Goal: Transaction & Acquisition: Purchase product/service

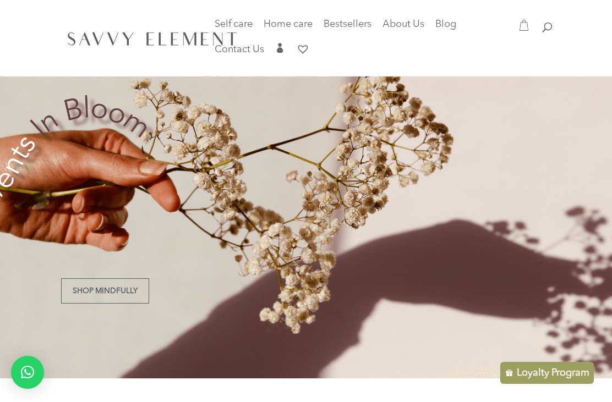
click at [349, 34] on link "Bestsellers" at bounding box center [347, 27] width 48 height 15
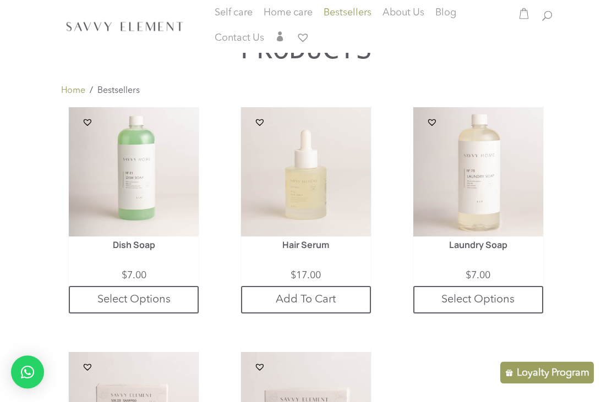
scroll to position [366, 0]
click at [134, 172] on img at bounding box center [134, 172] width 130 height 130
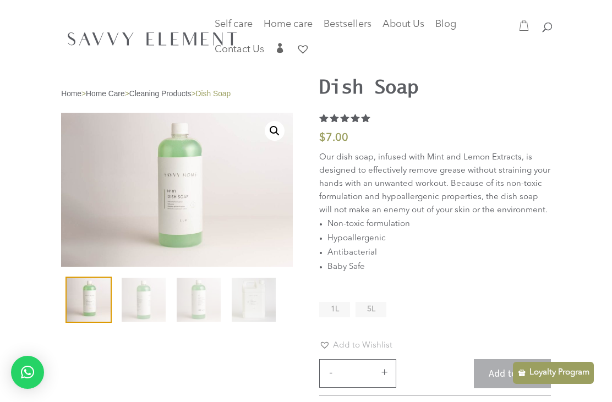
click at [378, 315] on li "5L" at bounding box center [370, 309] width 31 height 15
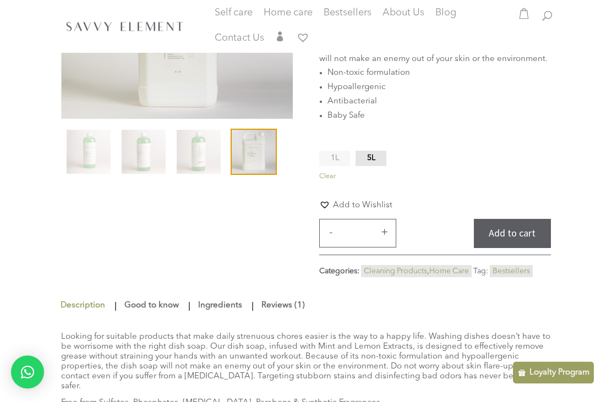
click at [516, 238] on button "Add to cart" at bounding box center [512, 233] width 77 height 29
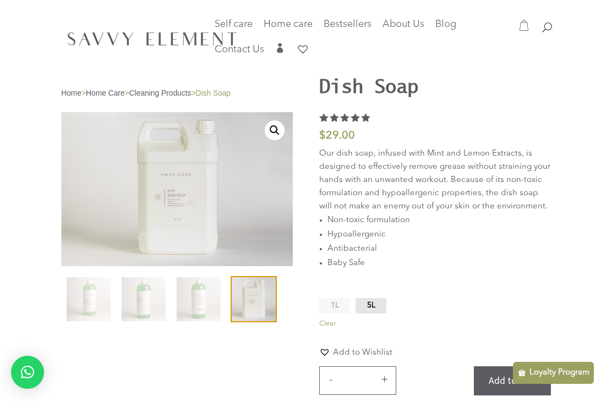
click at [520, 30] on icon at bounding box center [523, 25] width 9 height 11
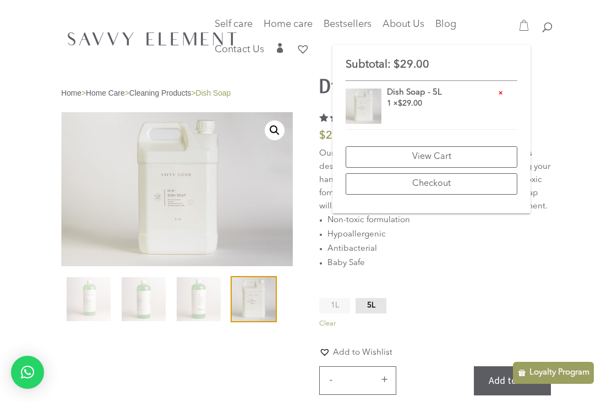
click at [573, 96] on div "**********" at bounding box center [306, 217] width 612 height 437
click at [581, 67] on header "Self care Baby Care Body Care Face Care Hair Care Men Care Home care Cleaning P…" at bounding box center [306, 38] width 612 height 76
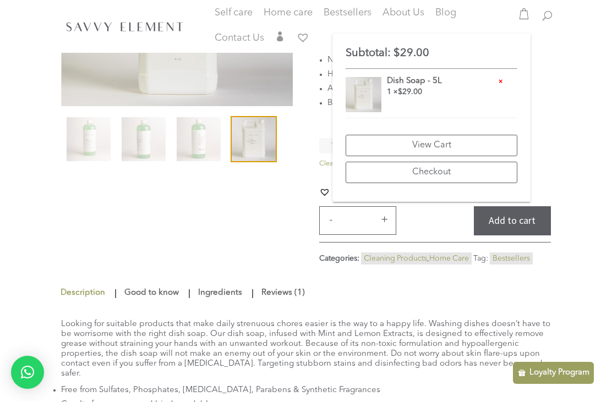
scroll to position [159, 0]
click at [551, 384] on div "Loyalty Program" at bounding box center [553, 373] width 81 height 22
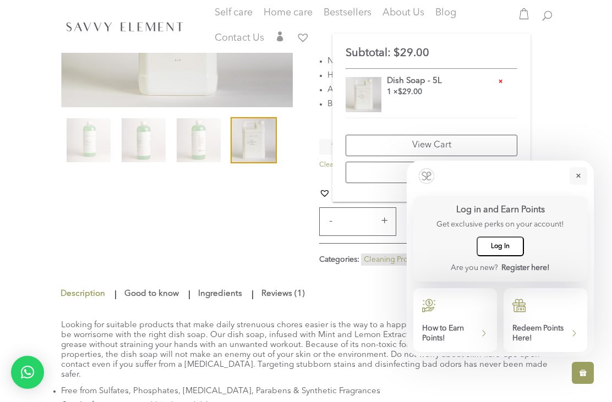
click at [505, 251] on span "Log In" at bounding box center [500, 246] width 19 height 9
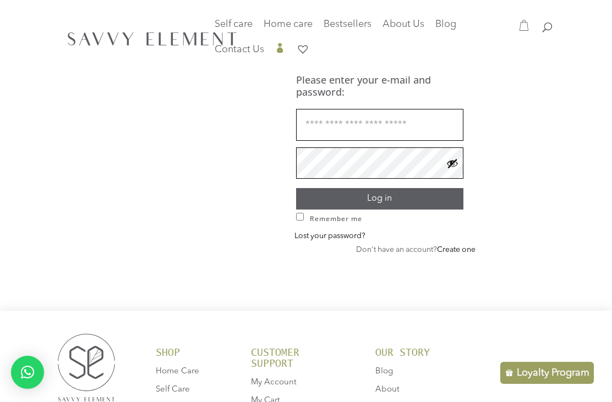
type input "**********"
click at [379, 197] on button "Log in" at bounding box center [380, 198] width 168 height 21
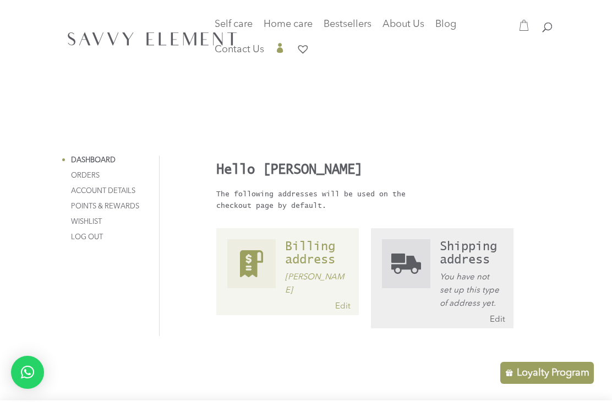
click at [468, 279] on address "You have not set up this type of address yet." at bounding box center [471, 291] width 63 height 40
click at [501, 317] on link "Edit" at bounding box center [497, 320] width 15 height 12
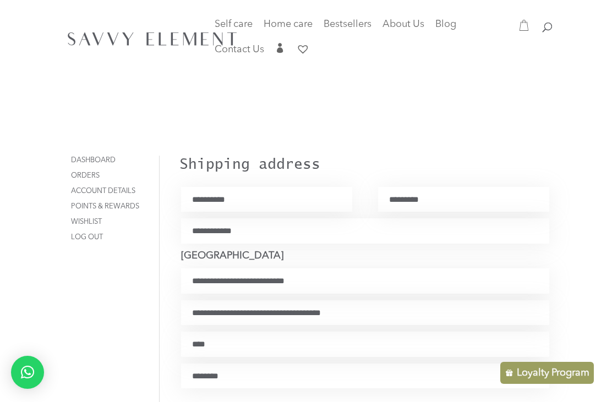
click at [298, 206] on input "First name *" at bounding box center [266, 199] width 171 height 25
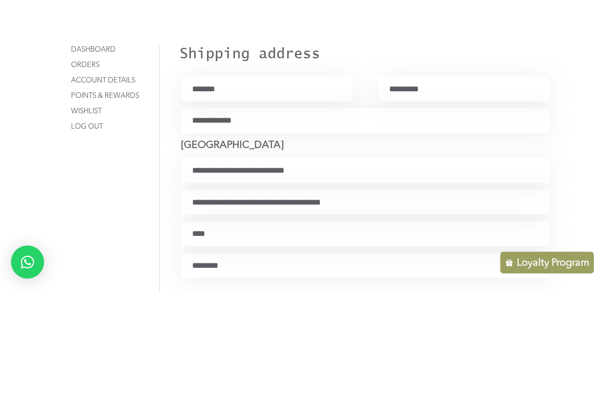
type input "*******"
click at [437, 187] on input "Last name *" at bounding box center [463, 199] width 171 height 25
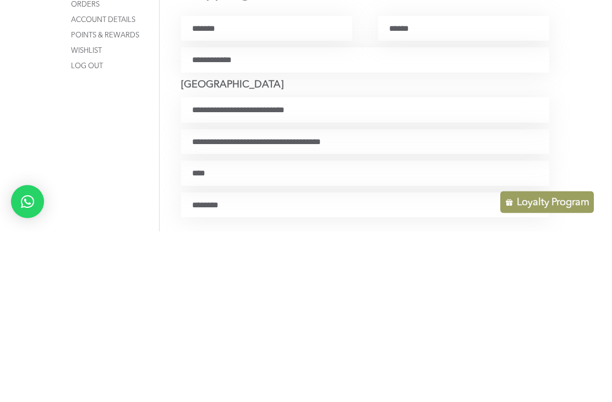
type input "******"
click at [302, 268] on input "Street address *" at bounding box center [365, 280] width 368 height 25
type input "**********"
click at [203, 300] on input "Apartment, suite, unit, etc. (optional)" at bounding box center [365, 312] width 368 height 25
type input "*******"
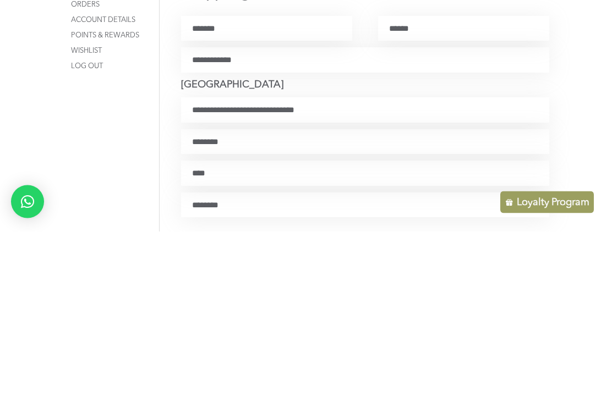
click at [201, 332] on input "Town / City *" at bounding box center [365, 344] width 368 height 25
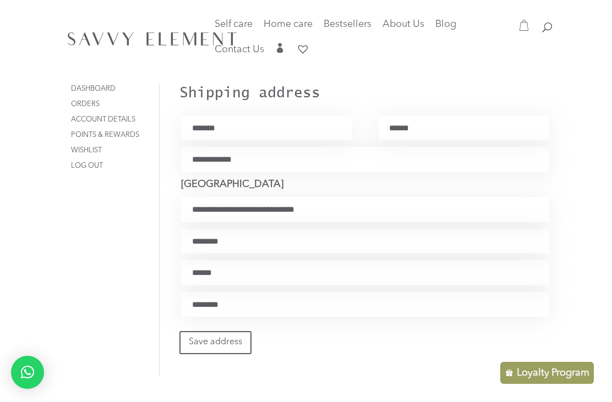
scroll to position [60, 0]
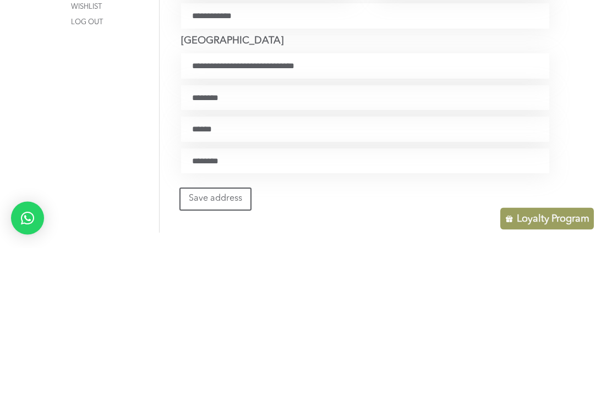
type input "******"
click at [213, 342] on button "Save address" at bounding box center [215, 353] width 72 height 23
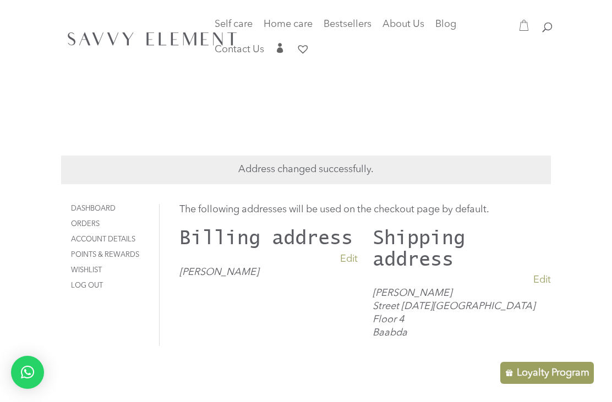
click at [529, 25] on icon at bounding box center [523, 25] width 11 height 11
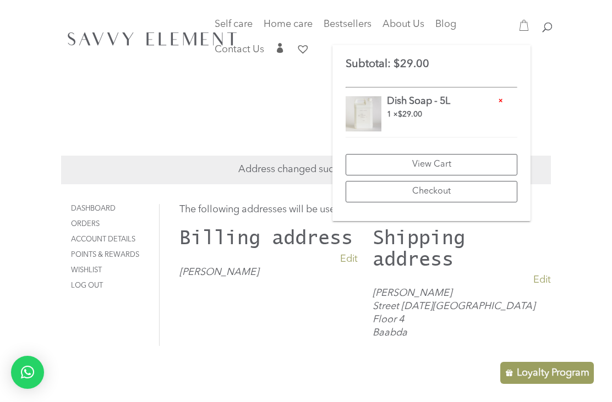
click at [581, 125] on div "Address changed successfully. Dashboard Orders Downloads Addresses Account deta…" at bounding box center [306, 205] width 612 height 410
click at [583, 113] on div "Address changed successfully. Dashboard Orders Downloads Addresses Account deta…" at bounding box center [306, 205] width 612 height 410
click at [388, 349] on div "Address changed successfully. Dashboard Orders Downloads Addresses Account deta…" at bounding box center [306, 234] width 490 height 278
click at [579, 129] on div "Address changed successfully. Dashboard Orders Downloads Addresses Account deta…" at bounding box center [306, 205] width 612 height 410
click at [344, 20] on span "Bestsellers" at bounding box center [347, 24] width 48 height 10
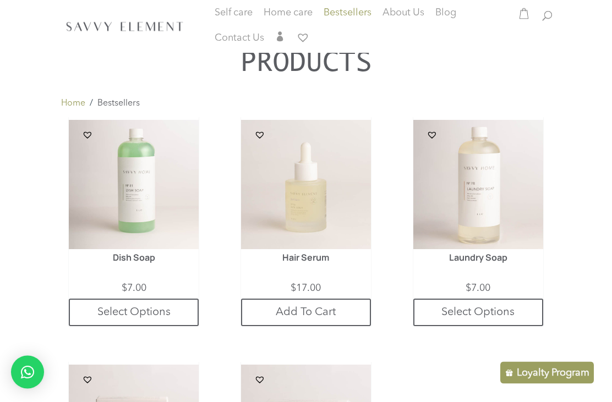
scroll to position [354, 0]
click at [491, 309] on link "Select Options" at bounding box center [478, 312] width 130 height 28
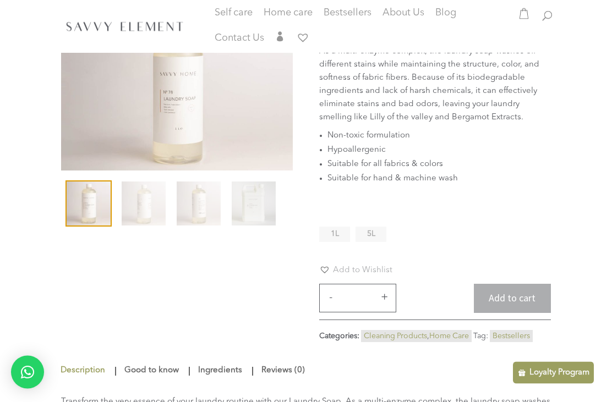
scroll to position [96, 0]
click at [518, 302] on button "Add to cart" at bounding box center [512, 298] width 77 height 29
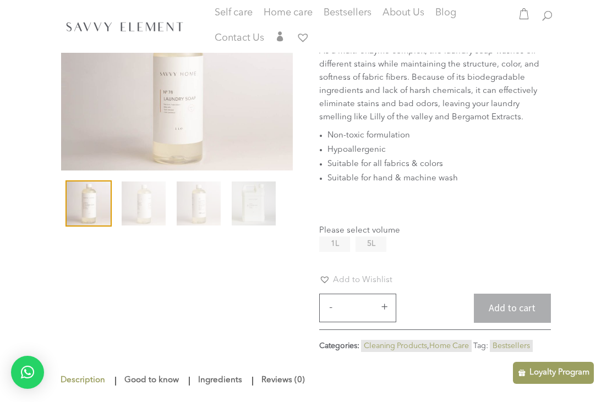
scroll to position [131, 0]
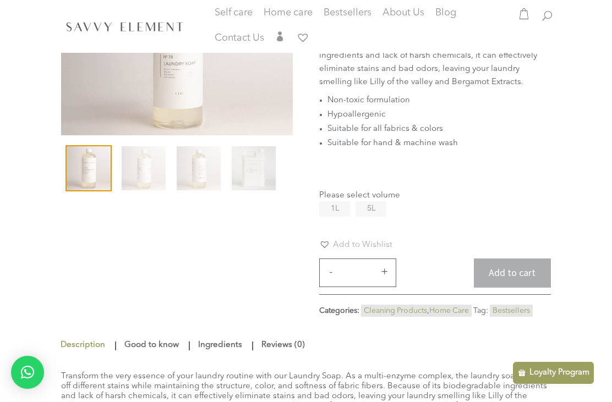
click at [334, 212] on span "1L" at bounding box center [335, 209] width 8 height 8
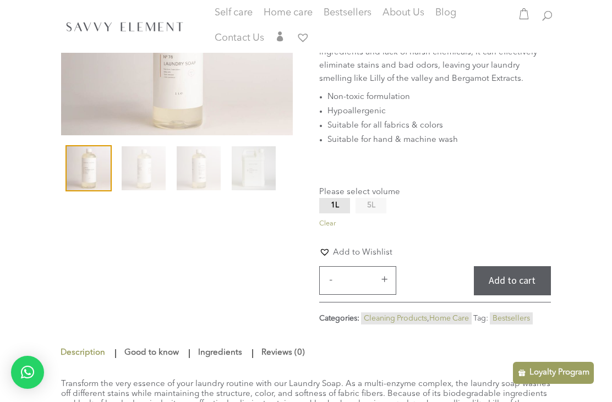
click at [515, 287] on button "Add to cart" at bounding box center [512, 280] width 77 height 29
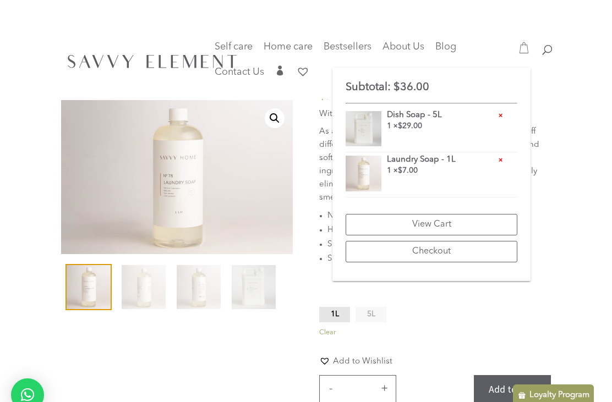
scroll to position [8, 0]
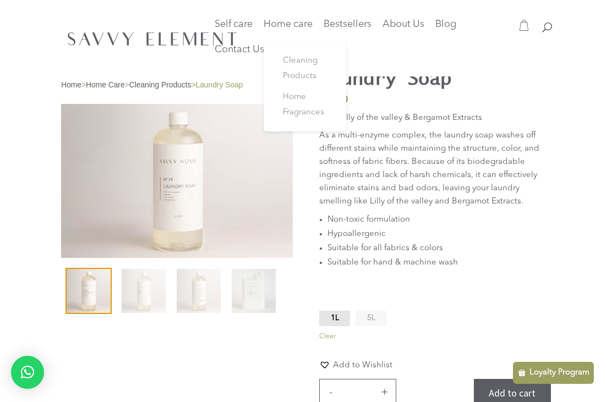
click at [303, 65] on span "Cleaning Products" at bounding box center [300, 69] width 35 height 24
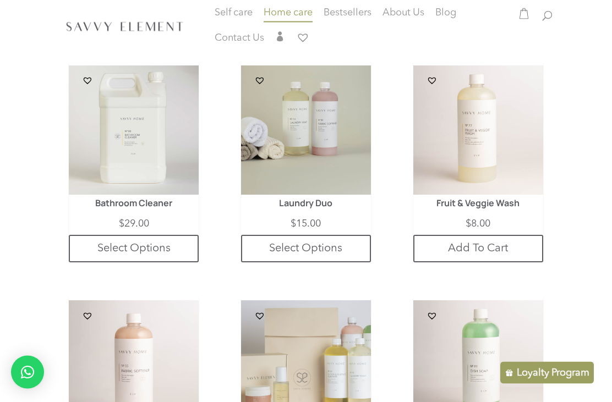
scroll to position [283, 0]
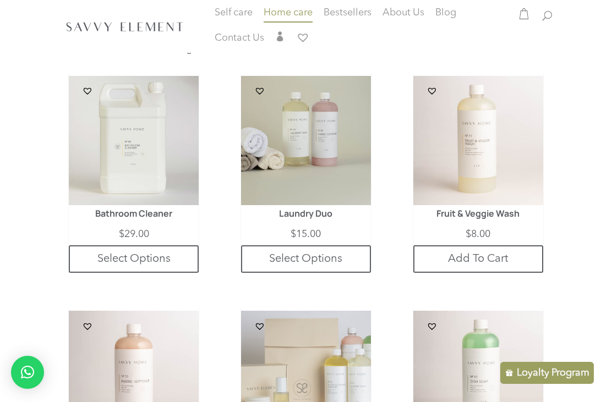
click at [316, 134] on img at bounding box center [306, 141] width 130 height 130
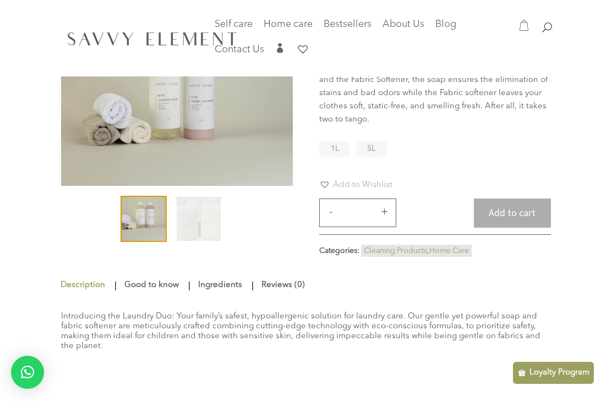
scroll to position [75, 0]
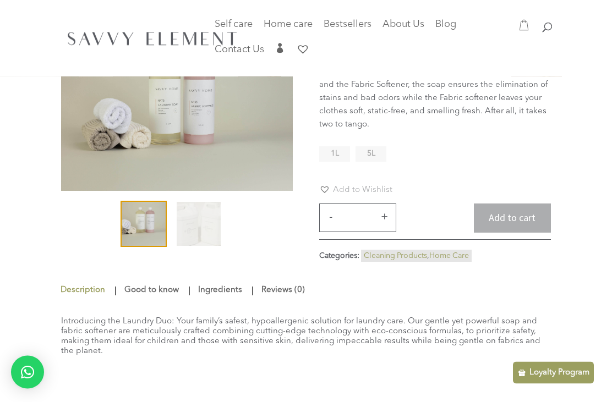
click at [327, 156] on li "1L" at bounding box center [334, 154] width 31 height 15
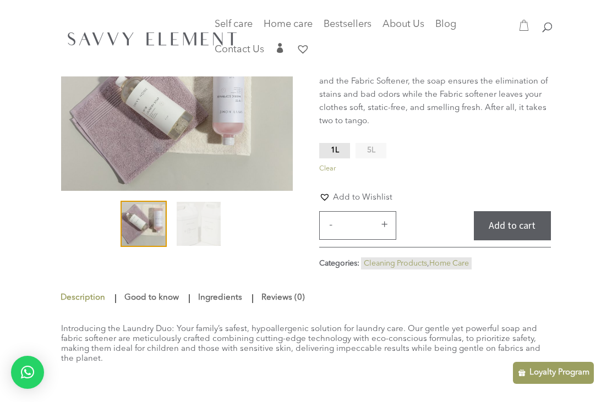
click at [521, 226] on button "Add to cart" at bounding box center [512, 225] width 77 height 29
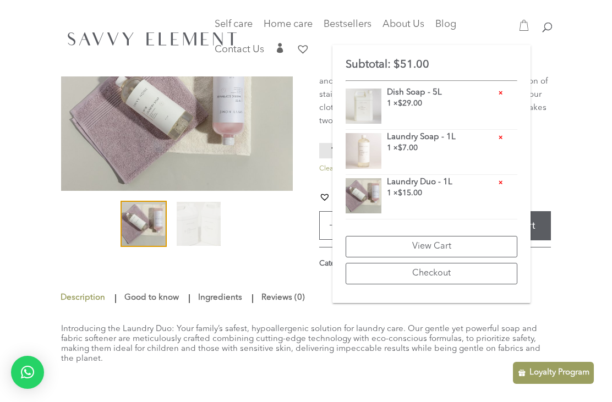
click at [526, 24] on icon at bounding box center [523, 25] width 11 height 11
click at [501, 145] on span "1 × $ 7.00" at bounding box center [452, 149] width 131 height 11
click at [504, 141] on span "×" at bounding box center [501, 138] width 11 height 8
click at [469, 147] on span "1 × $ 7.00" at bounding box center [452, 149] width 131 height 11
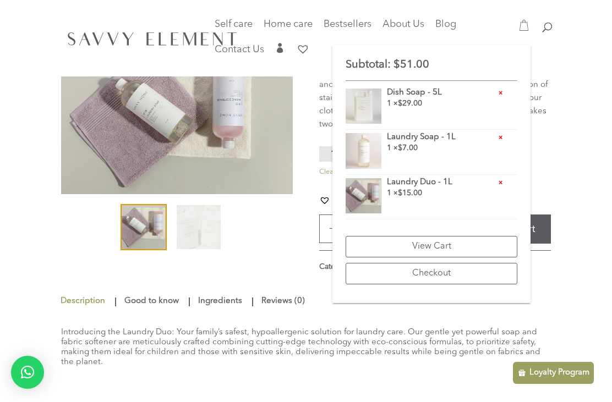
click at [497, 138] on span "×" at bounding box center [500, 138] width 8 height 8
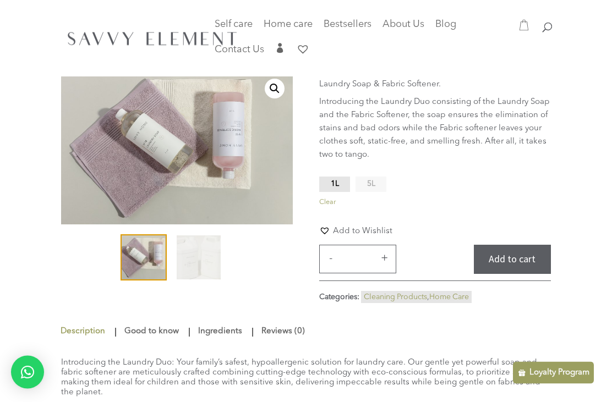
click at [528, 26] on icon at bounding box center [523, 25] width 11 height 11
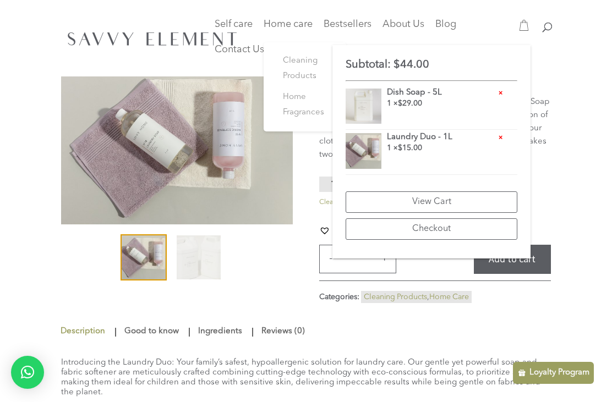
click at [295, 65] on span "Cleaning Products" at bounding box center [300, 69] width 35 height 24
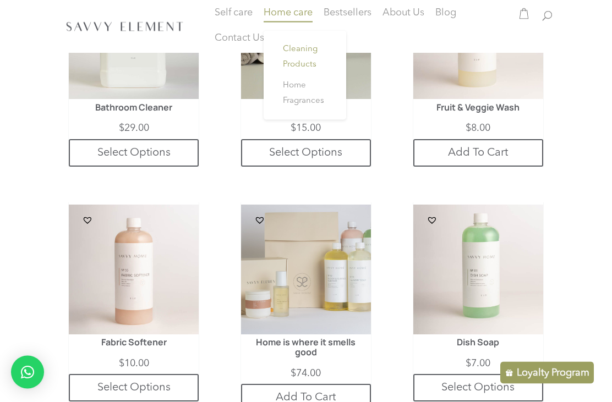
scroll to position [371, 0]
click at [295, 88] on span "Home Fragrances" at bounding box center [303, 93] width 41 height 24
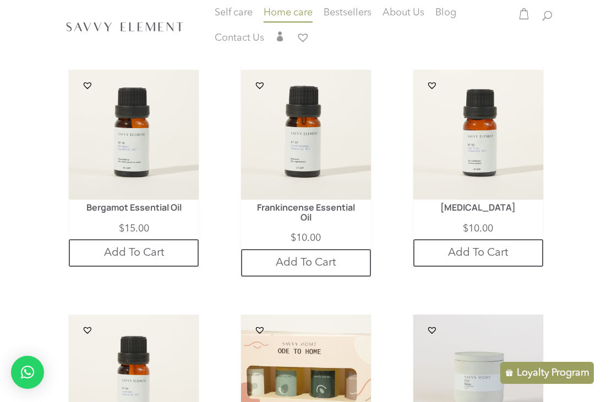
scroll to position [532, 0]
click at [473, 141] on img at bounding box center [478, 135] width 130 height 130
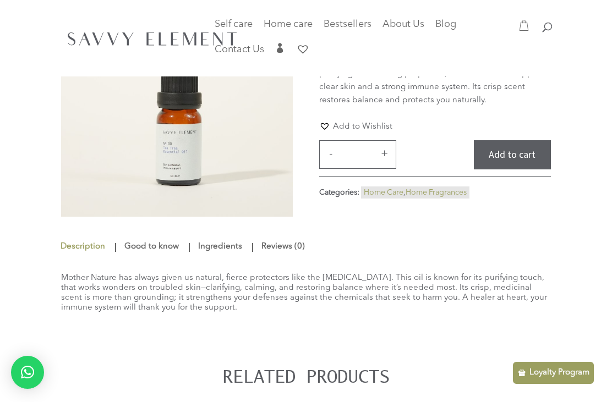
scroll to position [67, 0]
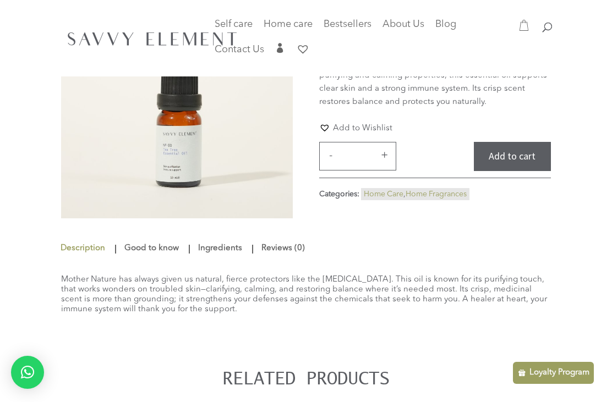
click at [525, 171] on button "Add to cart" at bounding box center [512, 156] width 77 height 29
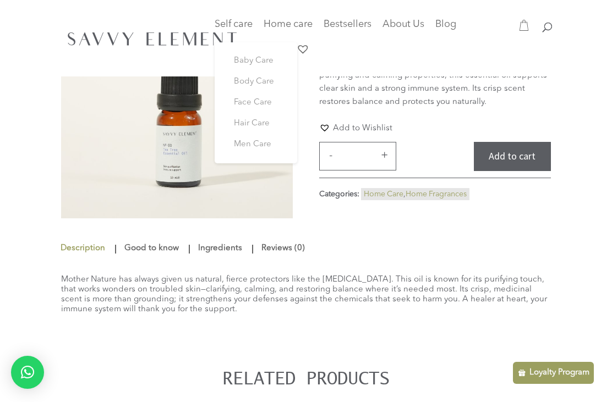
click at [255, 144] on span "Men Care" at bounding box center [252, 144] width 37 height 8
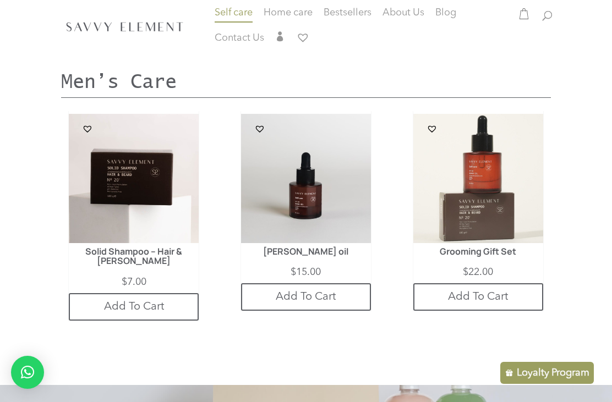
scroll to position [2509, 0]
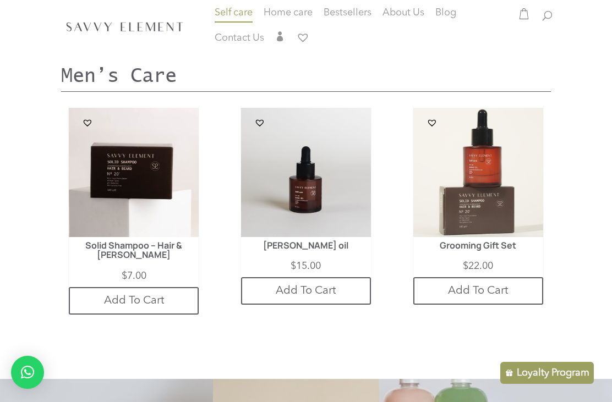
click at [301, 179] on img at bounding box center [306, 173] width 130 height 130
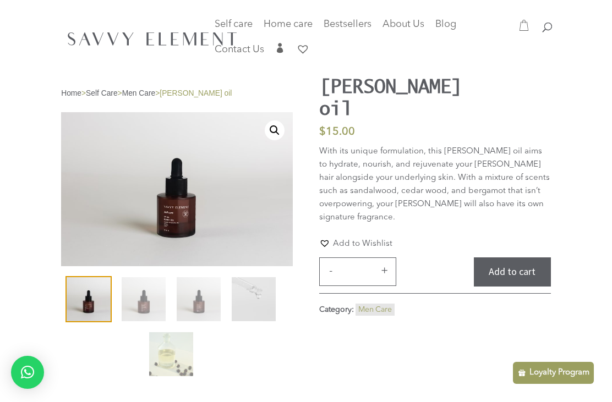
click at [520, 257] on button "Add to cart" at bounding box center [512, 271] width 77 height 29
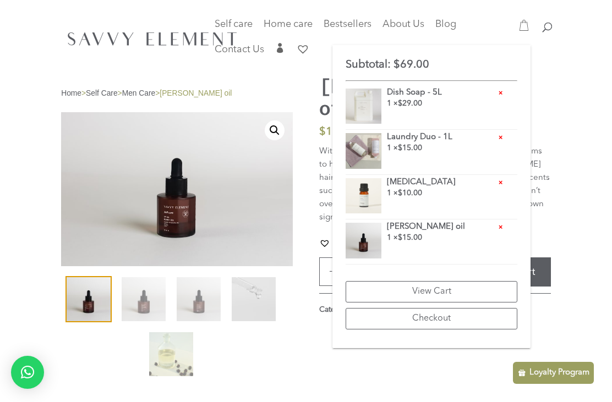
click at [554, 375] on p "Loyalty Program" at bounding box center [559, 372] width 60 height 13
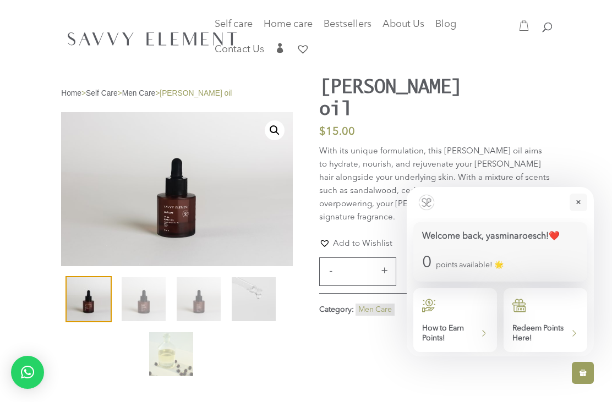
click at [583, 204] on icon at bounding box center [578, 203] width 13 height 18
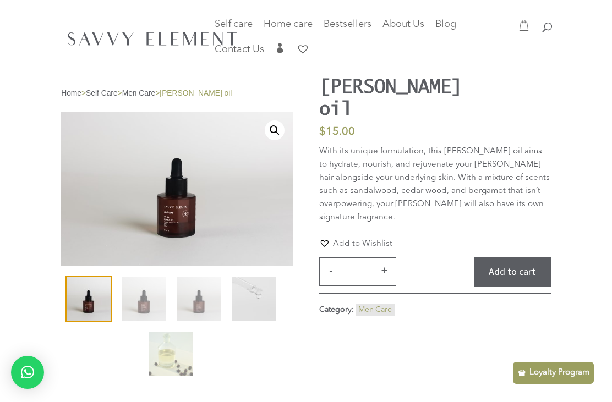
click at [525, 26] on icon at bounding box center [523, 25] width 11 height 11
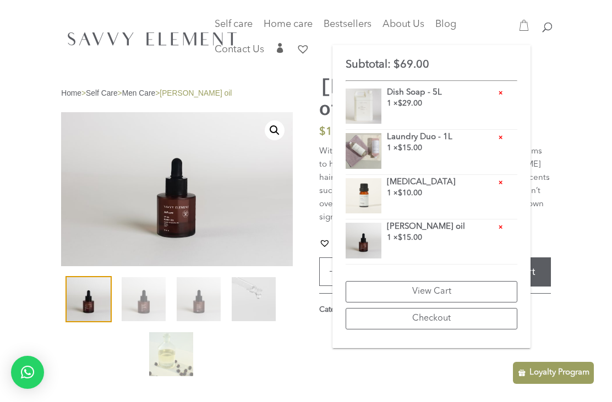
click at [438, 323] on link "Checkout" at bounding box center [431, 318] width 172 height 21
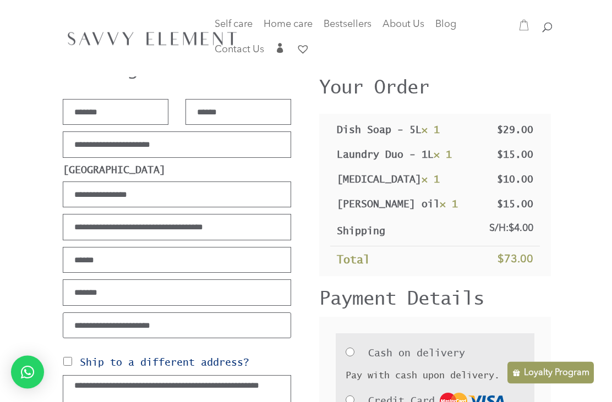
scroll to position [81, 0]
click at [78, 194] on input "Street address *" at bounding box center [177, 194] width 228 height 26
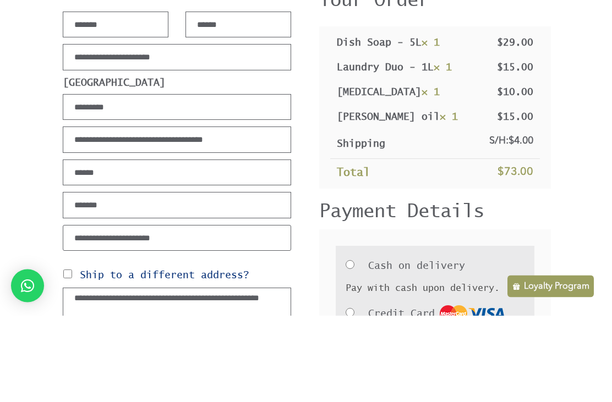
click at [95, 213] on input "Apartment, suite, unit, etc. (optional)" at bounding box center [177, 226] width 228 height 26
click at [149, 181] on input "*********" at bounding box center [177, 194] width 228 height 26
type input "**********"
click at [92, 213] on input "Apartment, suite, unit, etc. (optional)" at bounding box center [177, 226] width 228 height 26
type input "*******"
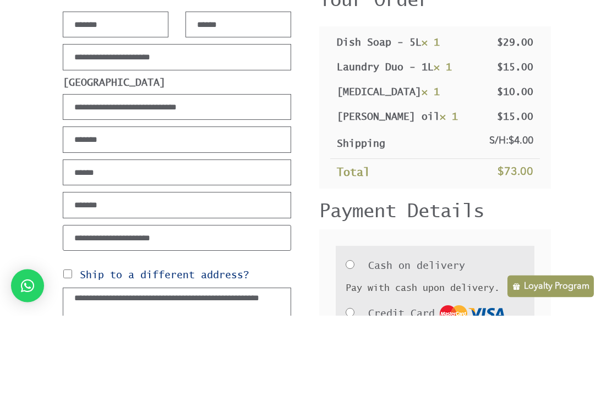
click at [85, 246] on input "City *" at bounding box center [177, 259] width 228 height 26
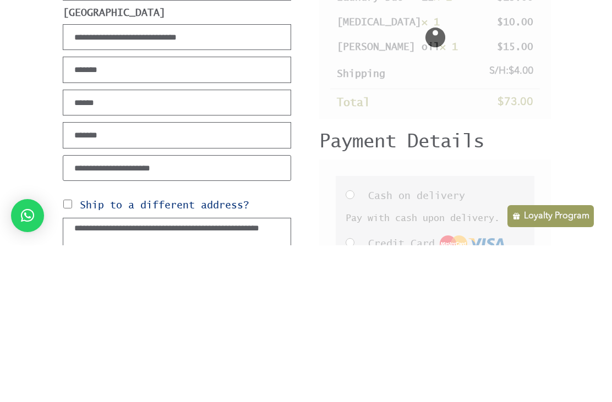
type input "******"
click at [98, 279] on input "Phone *" at bounding box center [177, 292] width 228 height 26
type input "********"
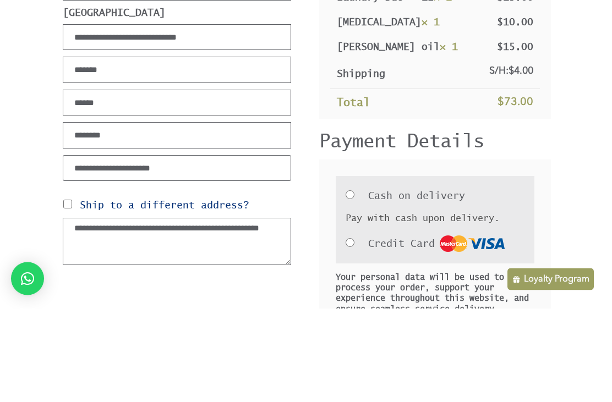
scroll to position [145, 0]
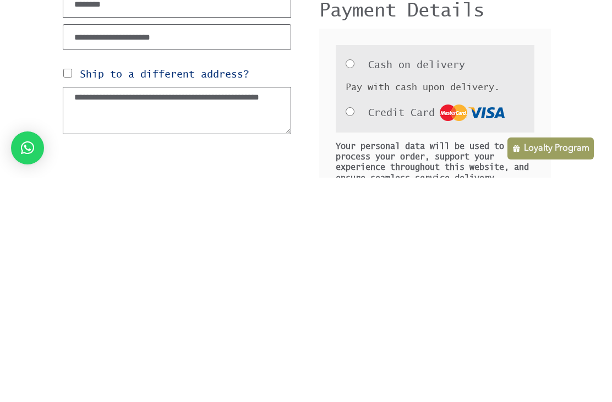
click at [82, 311] on textarea "Order notes (optional)" at bounding box center [177, 334] width 228 height 47
click at [119, 311] on textarea "**********" at bounding box center [177, 334] width 228 height 47
click at [271, 311] on textarea "**********" at bounding box center [177, 334] width 228 height 47
click at [273, 311] on textarea "**********" at bounding box center [177, 334] width 228 height 47
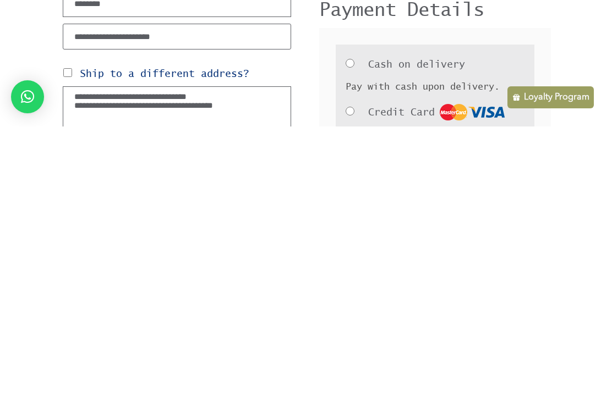
scroll to position [94, 0]
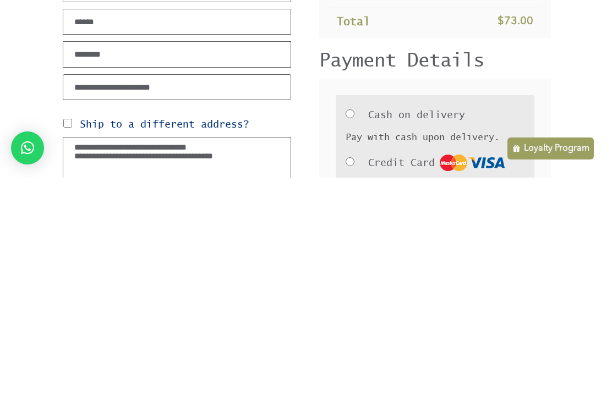
click at [122, 361] on textarea "**********" at bounding box center [177, 384] width 228 height 47
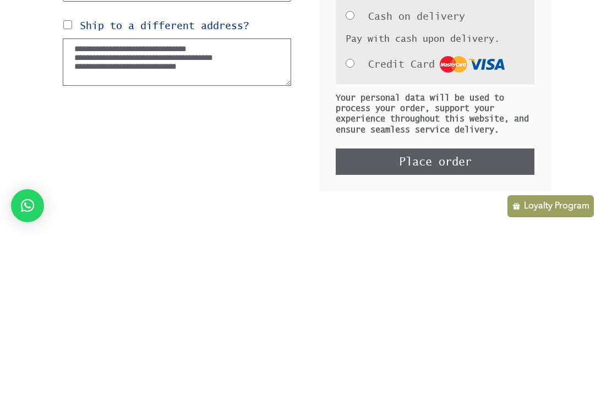
scroll to position [280, 0]
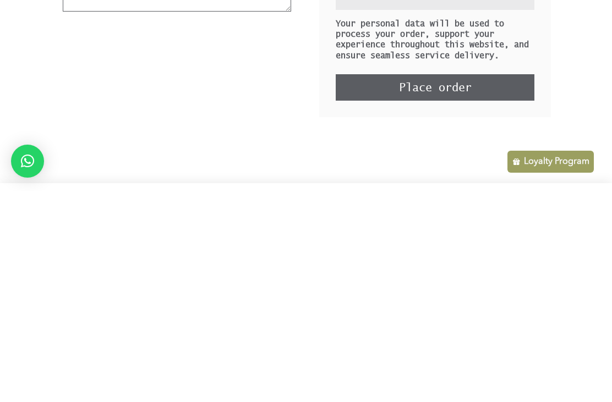
type textarea "**********"
click at [470, 285] on button "Place order" at bounding box center [435, 298] width 198 height 26
